Goal: Navigation & Orientation: Find specific page/section

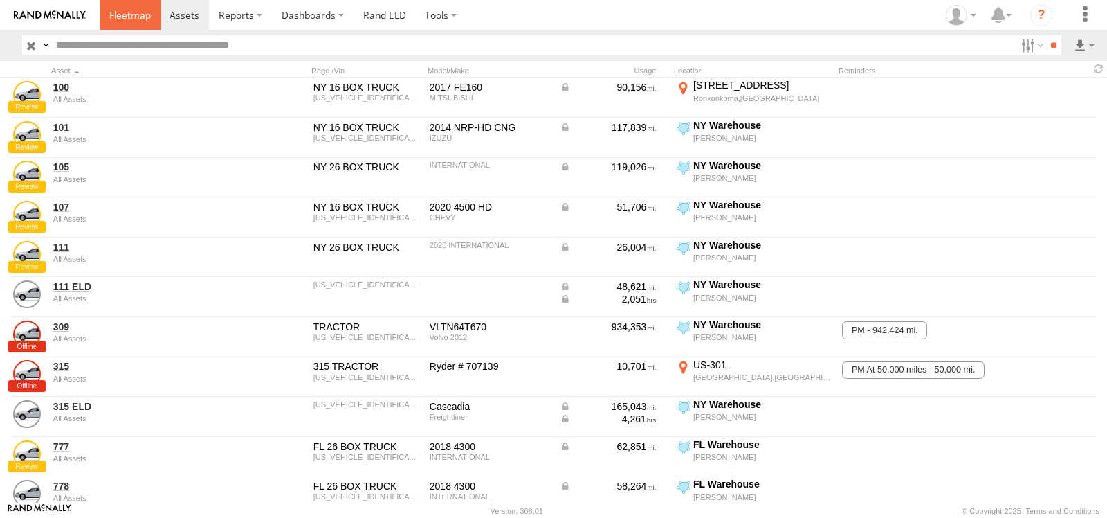
click at [144, 15] on span at bounding box center [130, 14] width 42 height 13
